Goal: Information Seeking & Learning: Understand process/instructions

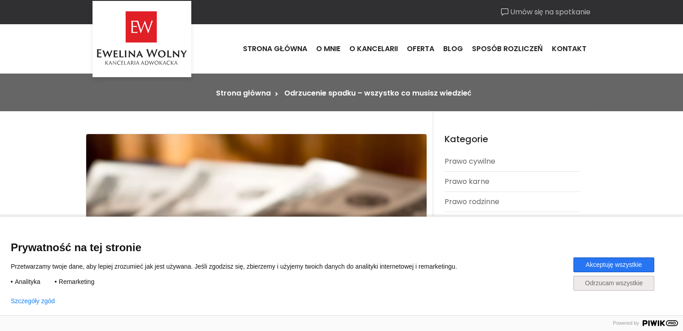
scroll to position [269, 0]
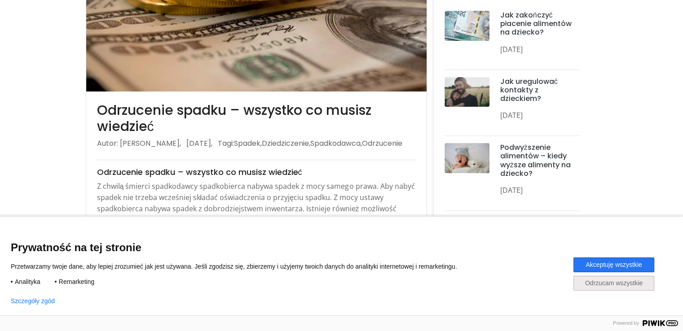
click at [586, 264] on button "Akceptuję wszystkie" at bounding box center [613, 265] width 81 height 15
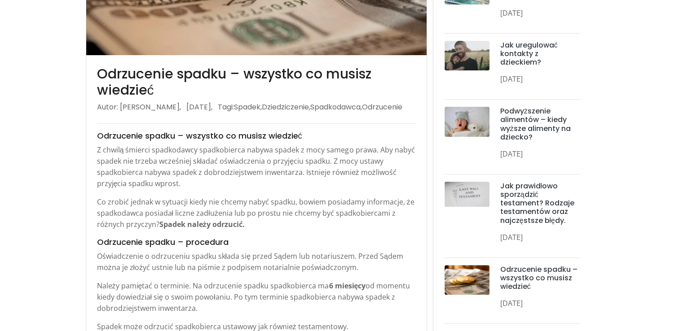
scroll to position [314, 0]
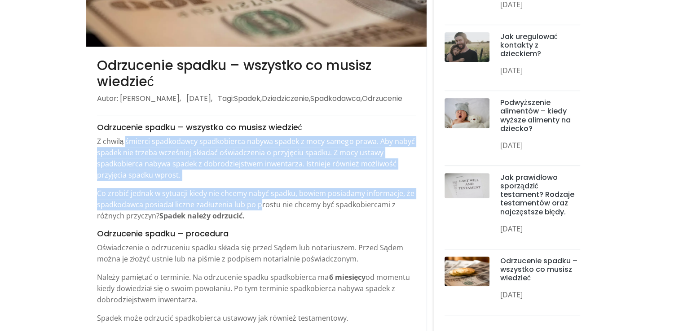
drag, startPoint x: 126, startPoint y: 152, endPoint x: 260, endPoint y: 216, distance: 149.1
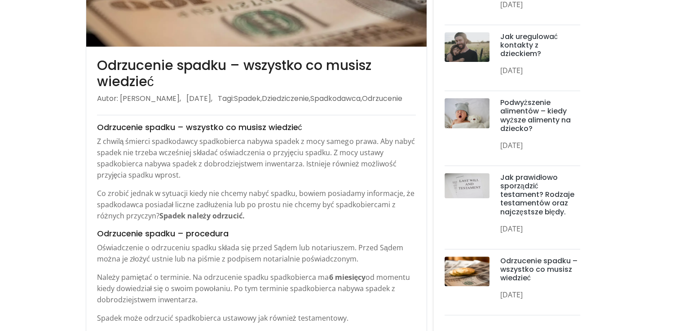
click at [146, 256] on p "Oświadczenie o odrzuceniu spadku składa się przed Sądem lub notariuszem. Przed …" at bounding box center [256, 254] width 319 height 22
drag, startPoint x: 154, startPoint y: 261, endPoint x: 254, endPoint y: 308, distance: 110.1
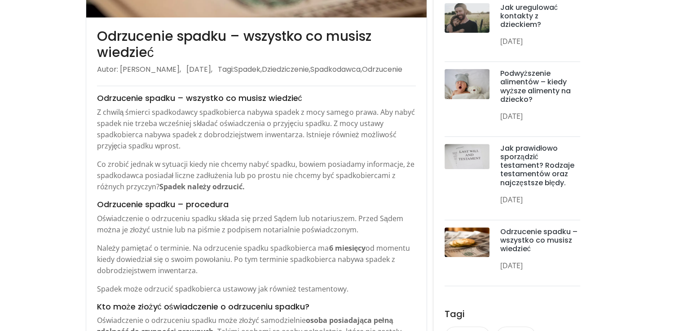
scroll to position [359, 0]
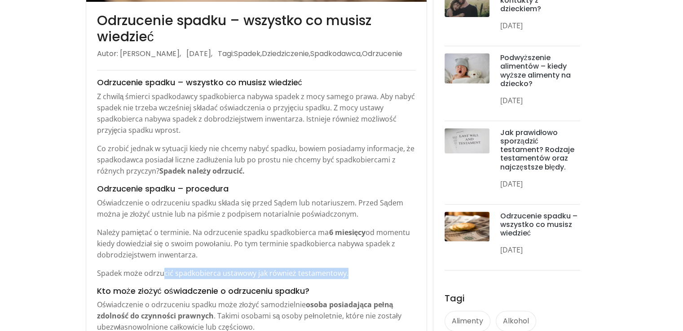
drag, startPoint x: 164, startPoint y: 284, endPoint x: 348, endPoint y: 285, distance: 184.6
click at [348, 279] on p "Spadek może odrzucić spadkobierca ustawowy jak również testamentowy." at bounding box center [256, 273] width 319 height 11
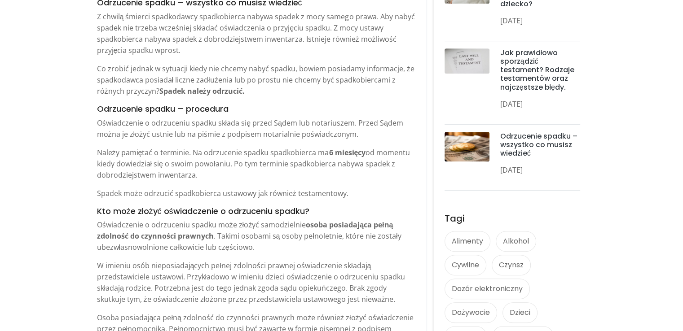
scroll to position [449, 0]
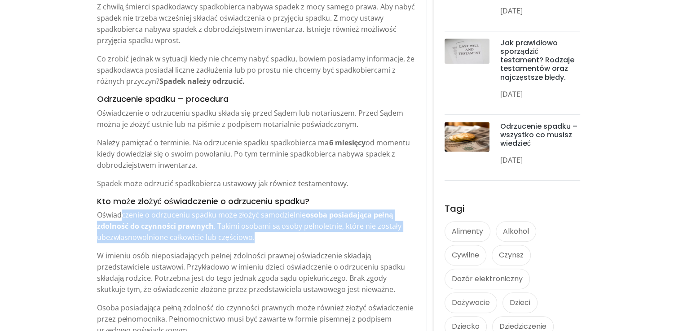
drag, startPoint x: 123, startPoint y: 224, endPoint x: 267, endPoint y: 247, distance: 146.0
click at [267, 243] on p "Oświadczenie o odrzuceniu spadku może złożyć samodzielnie osoba posiadająca peł…" at bounding box center [256, 227] width 319 height 34
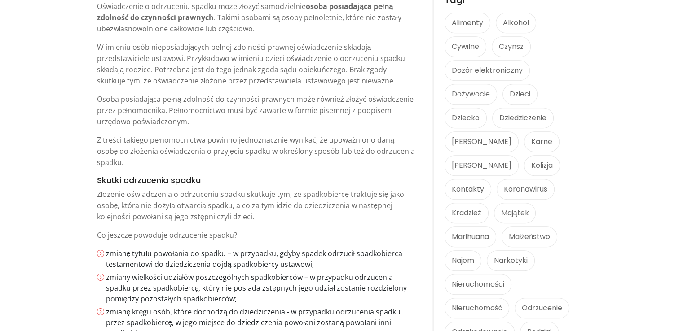
scroll to position [674, 0]
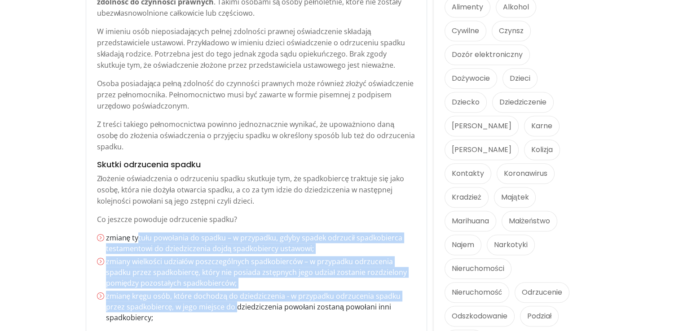
drag, startPoint x: 137, startPoint y: 238, endPoint x: 215, endPoint y: 311, distance: 107.1
click at [215, 311] on ol "zmianę tytułu powołania do spadku – w przypadku, gdyby spadek odrzucił spadkobi…" at bounding box center [256, 278] width 319 height 91
click at [215, 311] on li "zmianę kręgu osób, które dochodzą do dziedziczenia - w przypadku odrzucenia spa…" at bounding box center [261, 307] width 310 height 32
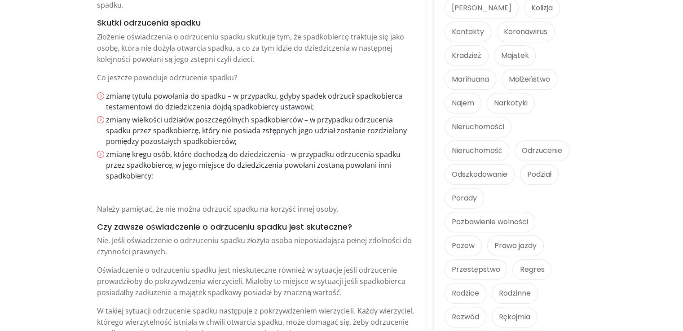
scroll to position [853, 0]
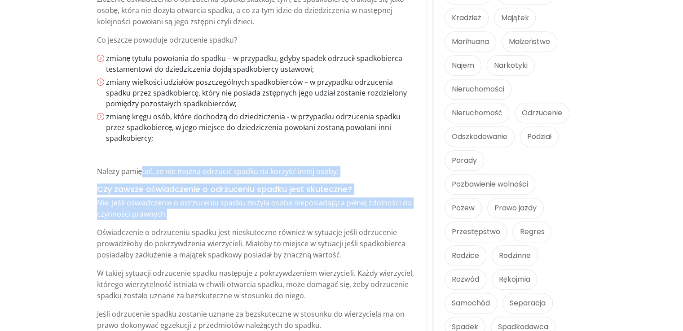
drag, startPoint x: 142, startPoint y: 159, endPoint x: 192, endPoint y: 201, distance: 65.3
click at [192, 201] on div "Odrzucenie spadku – wszystko co musisz wiedzieć Z chwilą śmierci spadkodawcy sp…" at bounding box center [256, 159] width 319 height 1151
click at [192, 201] on p "Nie. Jeśli oświadczenie o odrzuceniu spadku złożyła osoba nieposiadająca pełnej…" at bounding box center [256, 209] width 319 height 22
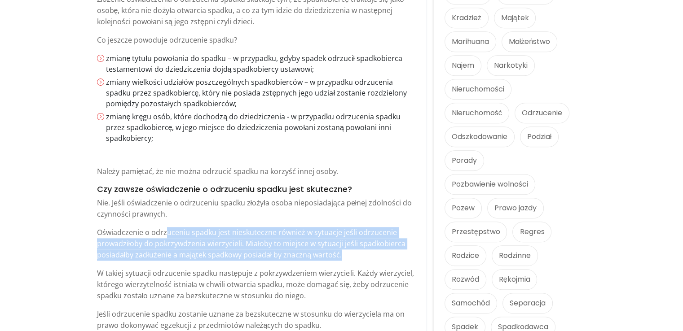
drag, startPoint x: 164, startPoint y: 222, endPoint x: 362, endPoint y: 244, distance: 199.3
click at [362, 244] on p "Oświadczenie o odrzuceniu spadku jest nieskuteczne również w sytuacje jeśli odr…" at bounding box center [256, 244] width 319 height 34
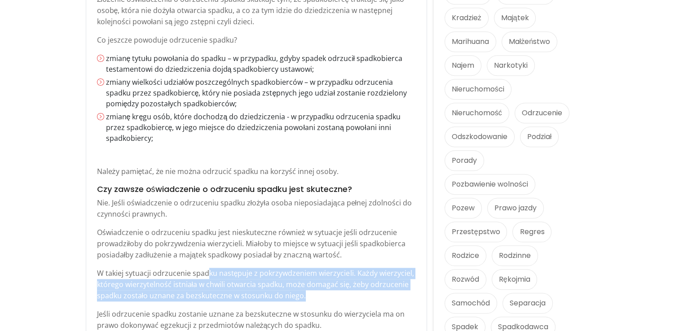
drag, startPoint x: 205, startPoint y: 265, endPoint x: 321, endPoint y: 283, distance: 116.9
click at [321, 283] on p "W takiej sytuacji odrzucenie spadku następuje z pokrzywdzeniem wierzycieli. Każ…" at bounding box center [256, 285] width 319 height 34
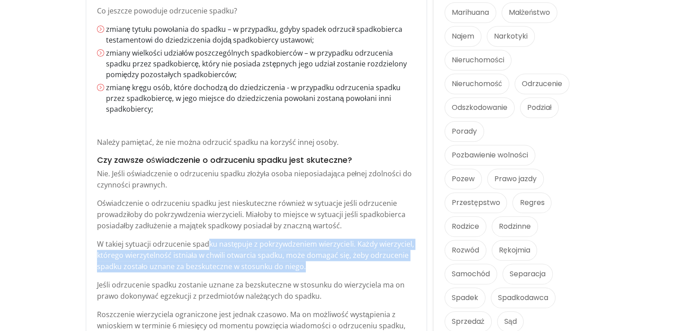
scroll to position [898, 0]
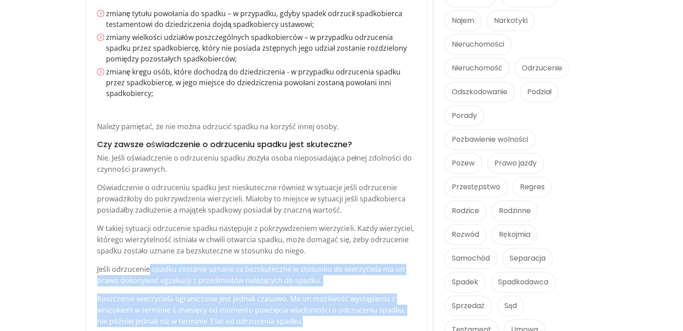
drag, startPoint x: 147, startPoint y: 259, endPoint x: 317, endPoint y: 307, distance: 176.1
click at [317, 307] on div "Odrzucenie spadku – wszystko co musisz wiedzieć Z chwilą śmierci spadkodawcy sp…" at bounding box center [256, 114] width 319 height 1151
click at [317, 307] on p "Roszczenie wierzyciela ograniczone jest jednak czasowo. Ma on możliwość wystąpi…" at bounding box center [256, 311] width 319 height 34
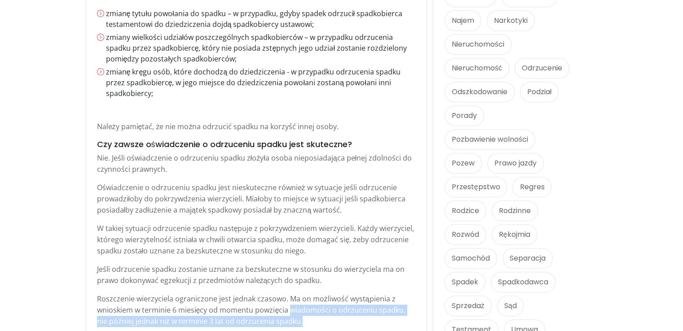
drag, startPoint x: 316, startPoint y: 307, endPoint x: 309, endPoint y: 301, distance: 9.5
click at [309, 301] on p "Roszczenie wierzyciela ograniczone jest jednak czasowo. Ma on możliwość wystąpi…" at bounding box center [256, 311] width 319 height 34
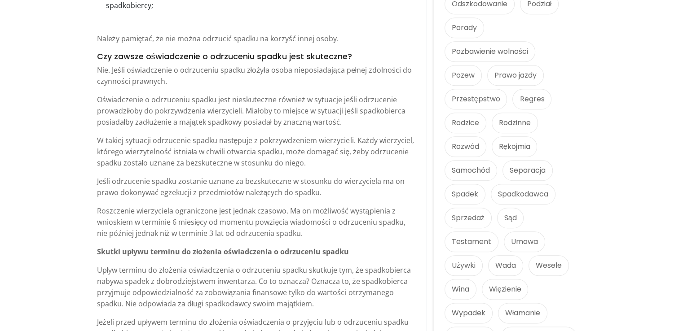
scroll to position [988, 0]
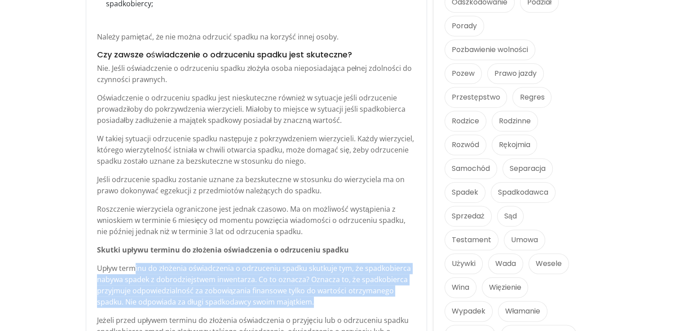
drag, startPoint x: 135, startPoint y: 255, endPoint x: 327, endPoint y: 290, distance: 195.5
click at [327, 290] on p "Upływ terminu do złożenia oświadczenia o odrzuceniu spadku skutkuje tym, że spa…" at bounding box center [256, 285] width 319 height 45
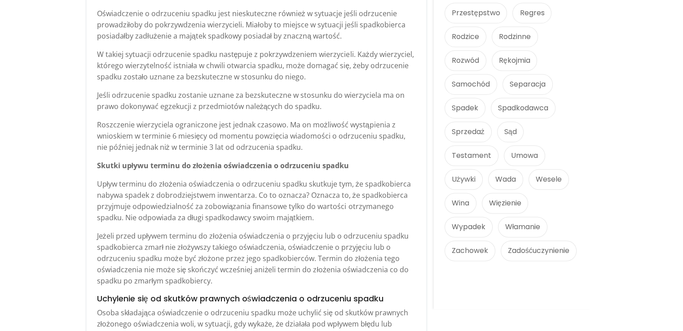
scroll to position [1078, 0]
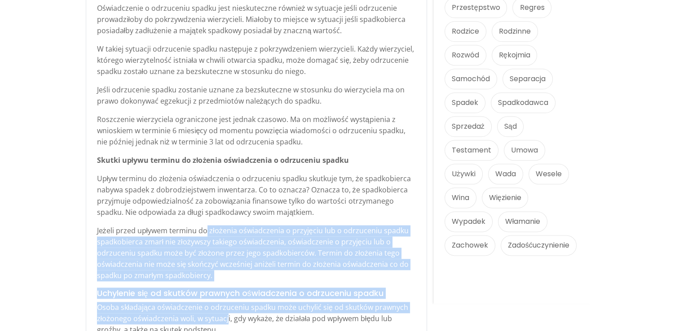
drag, startPoint x: 207, startPoint y: 222, endPoint x: 227, endPoint y: 311, distance: 91.3
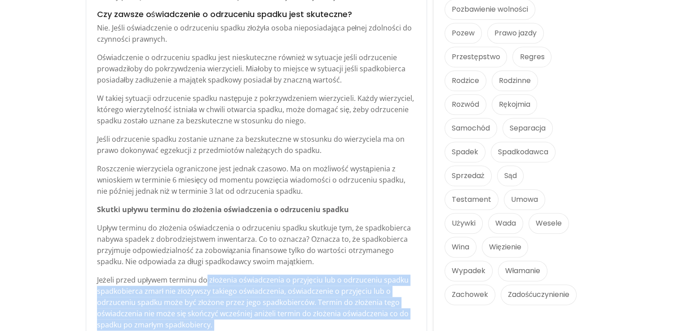
scroll to position [943, 0]
